Goal: Navigation & Orientation: Find specific page/section

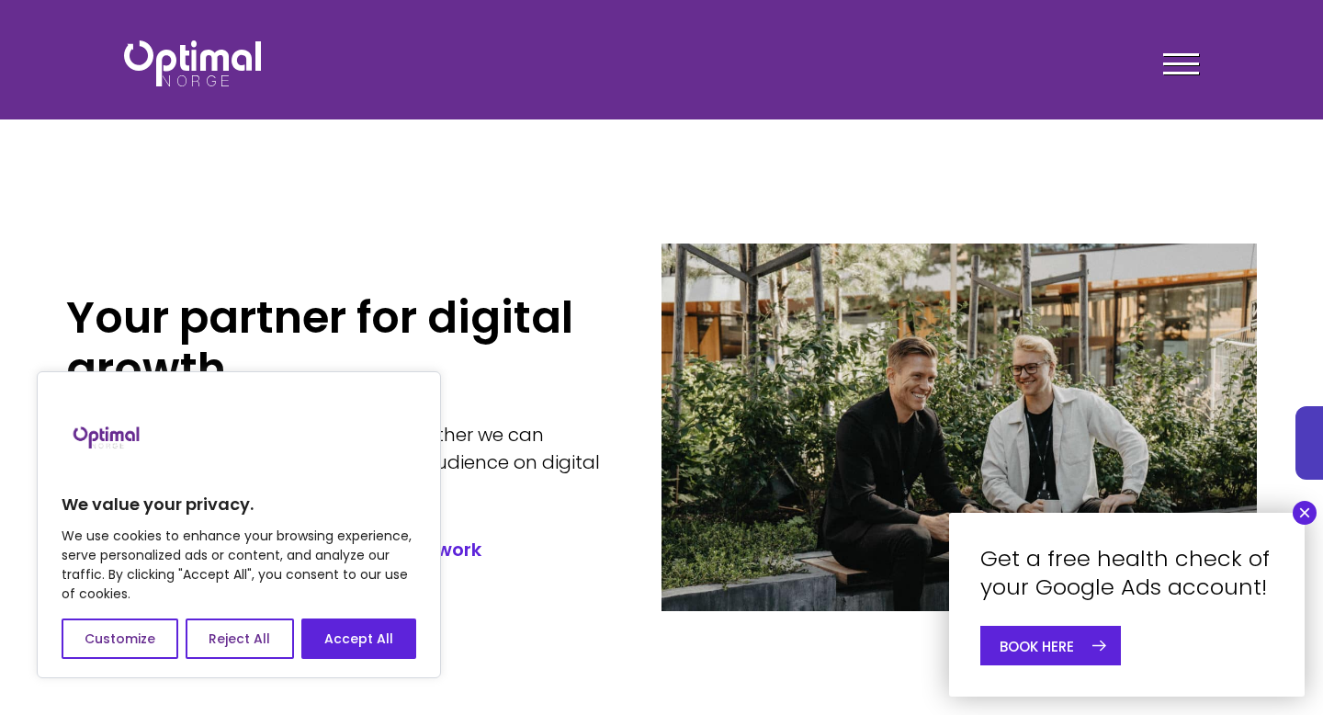
click at [1188, 70] on div at bounding box center [1181, 67] width 36 height 46
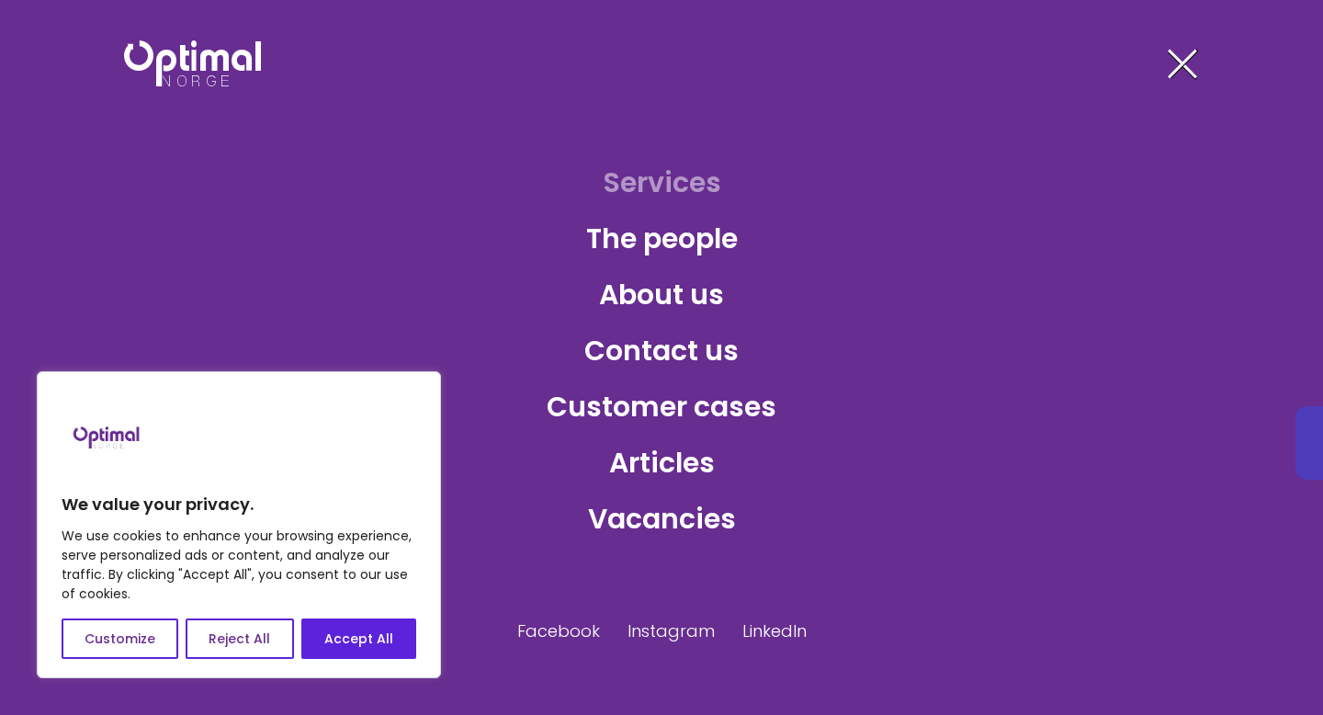
click at [703, 173] on font "Services" at bounding box center [662, 183] width 119 height 40
click at [345, 640] on font "Accept All" at bounding box center [358, 639] width 69 height 18
checkbox input "true"
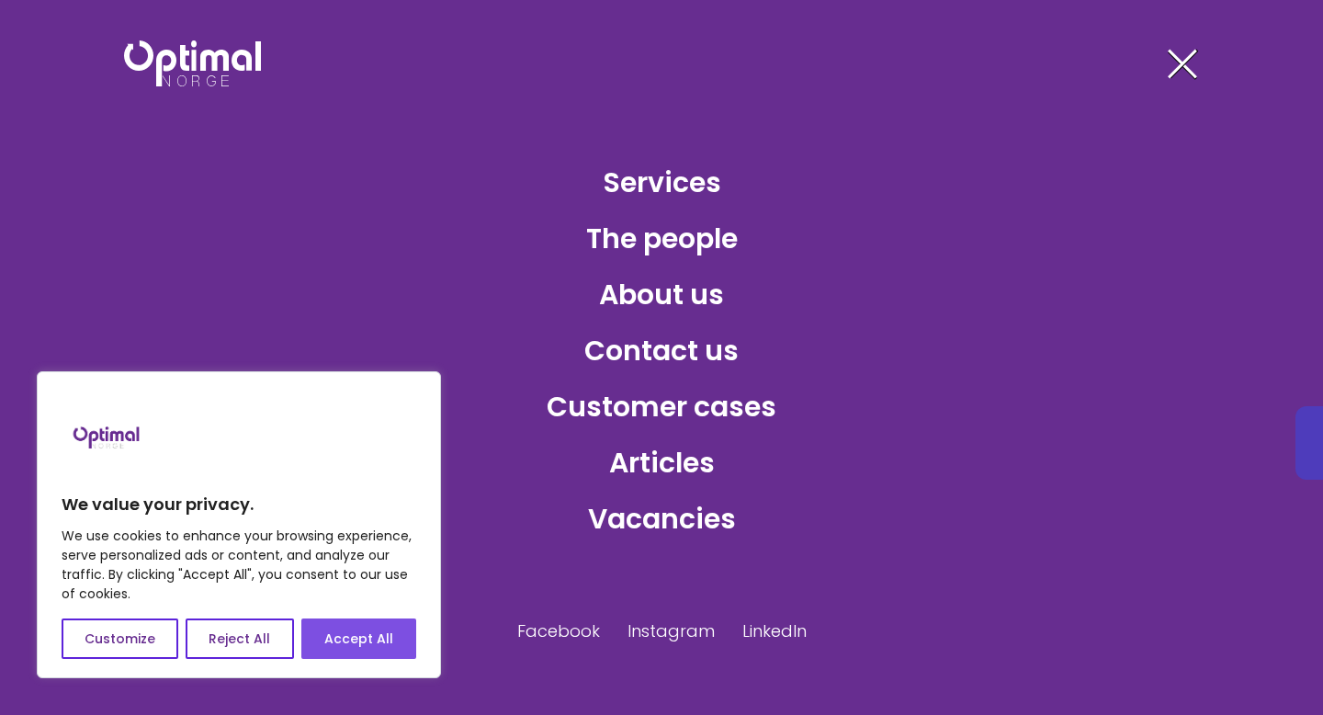
checkbox input "true"
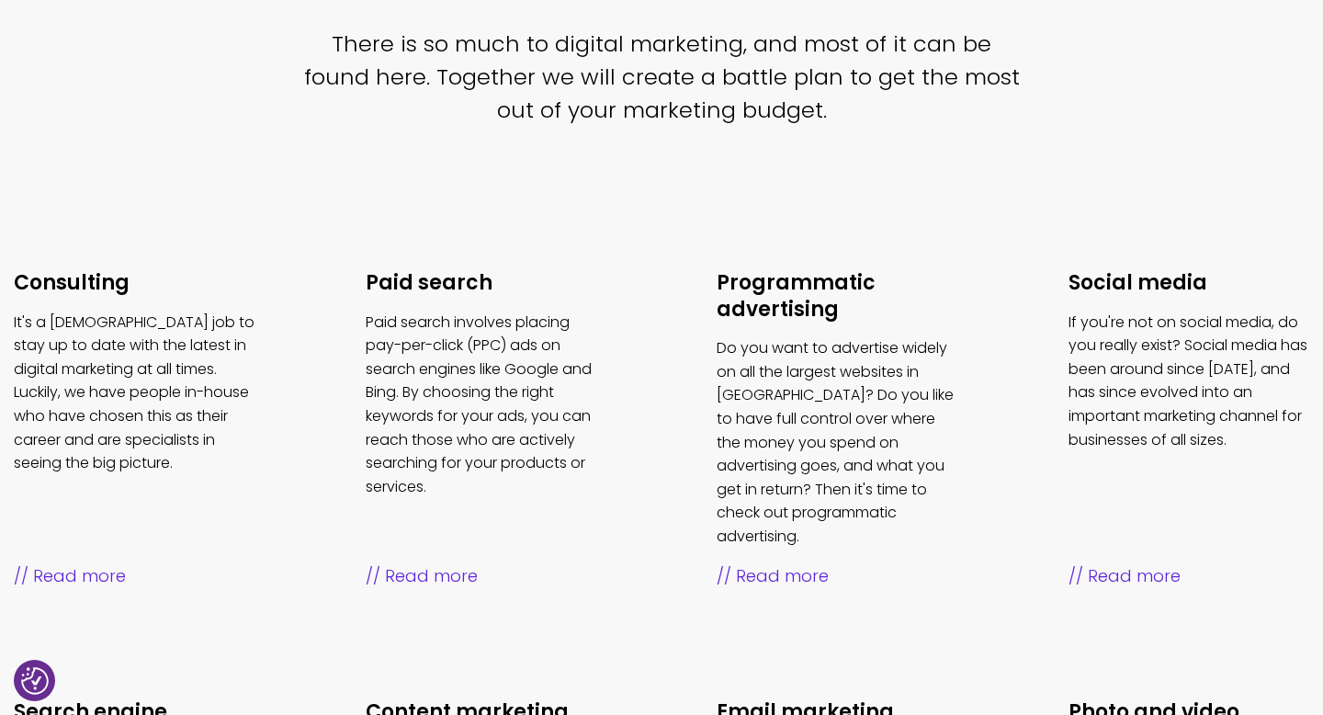
scroll to position [825, 0]
